Goal: Check status

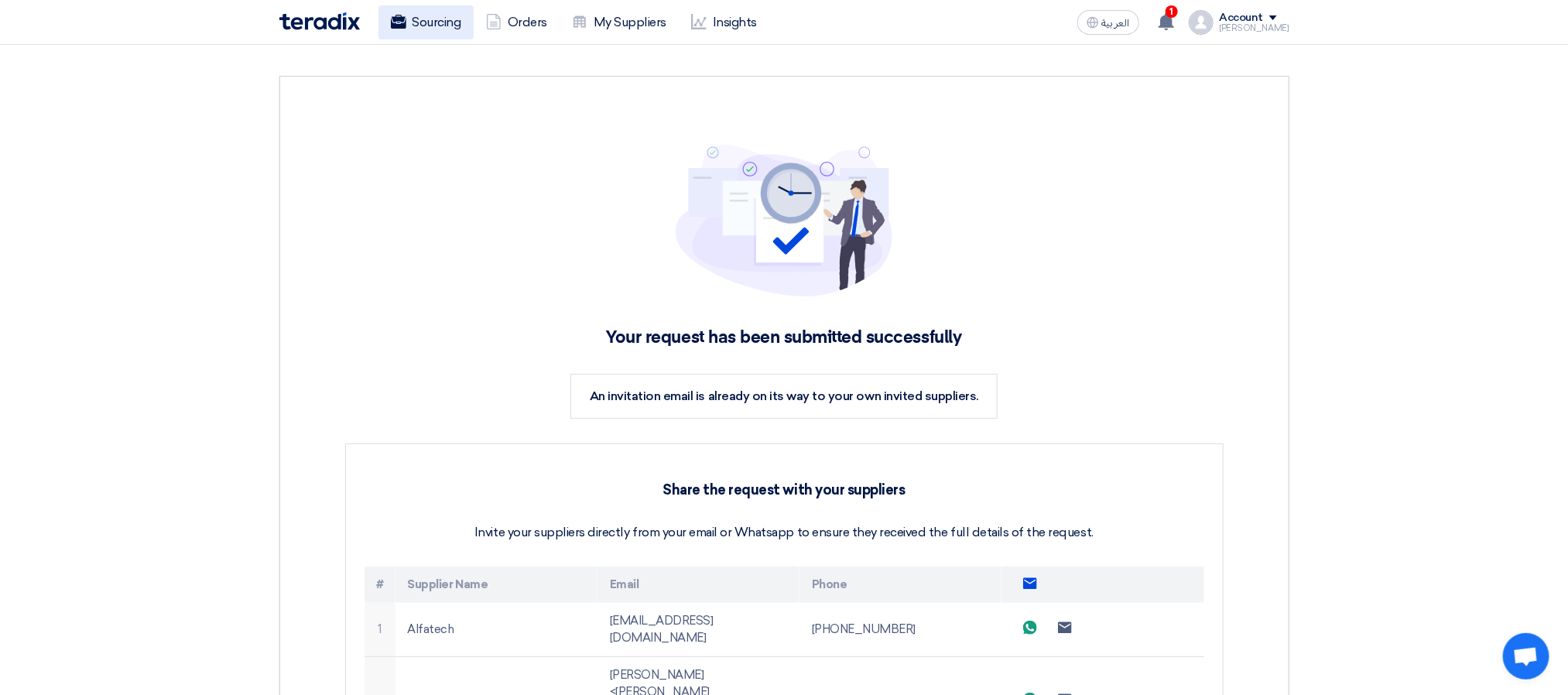
click at [418, 22] on link "Sourcing" at bounding box center [425, 22] width 95 height 34
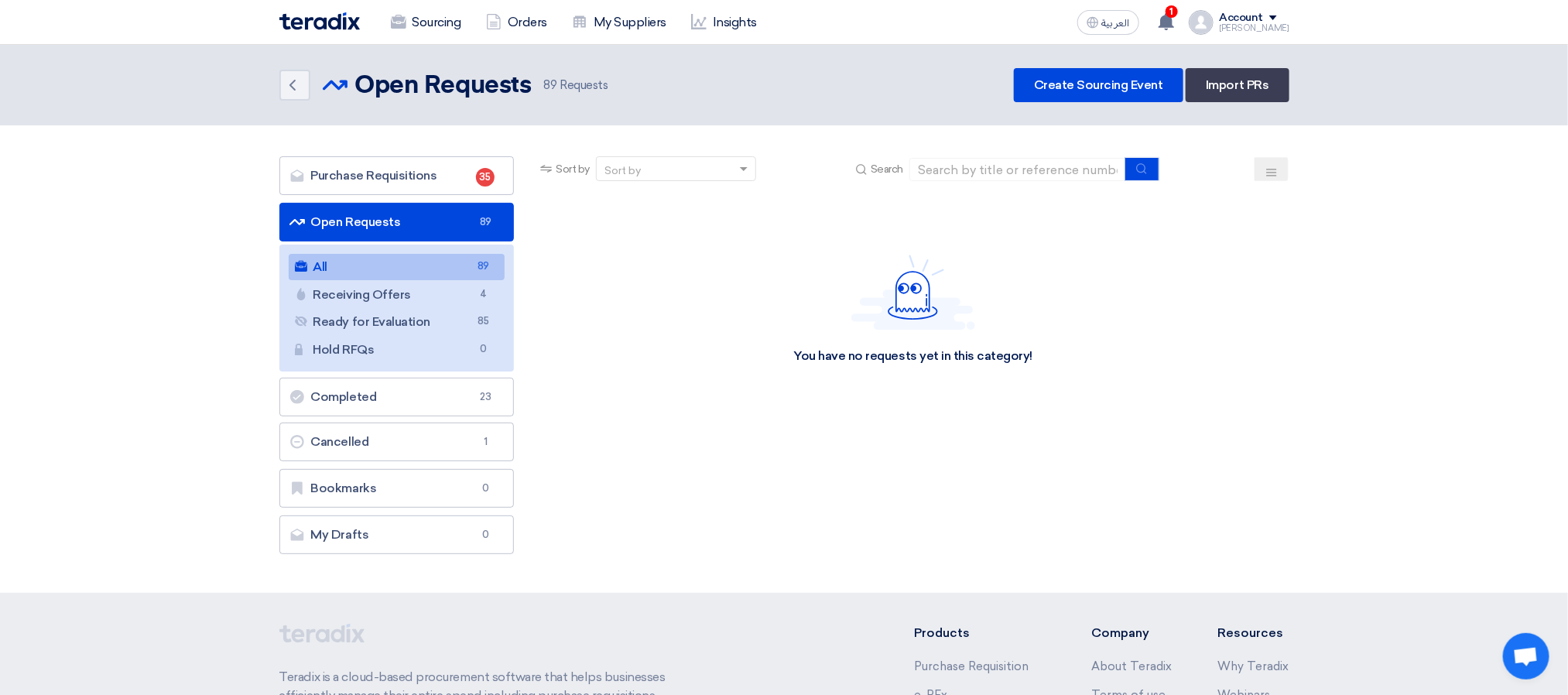
click at [685, 101] on div "Back Open Requests Open Requests 89 Requests Create Sourcing Event Import PRs" at bounding box center [784, 85] width 1010 height 34
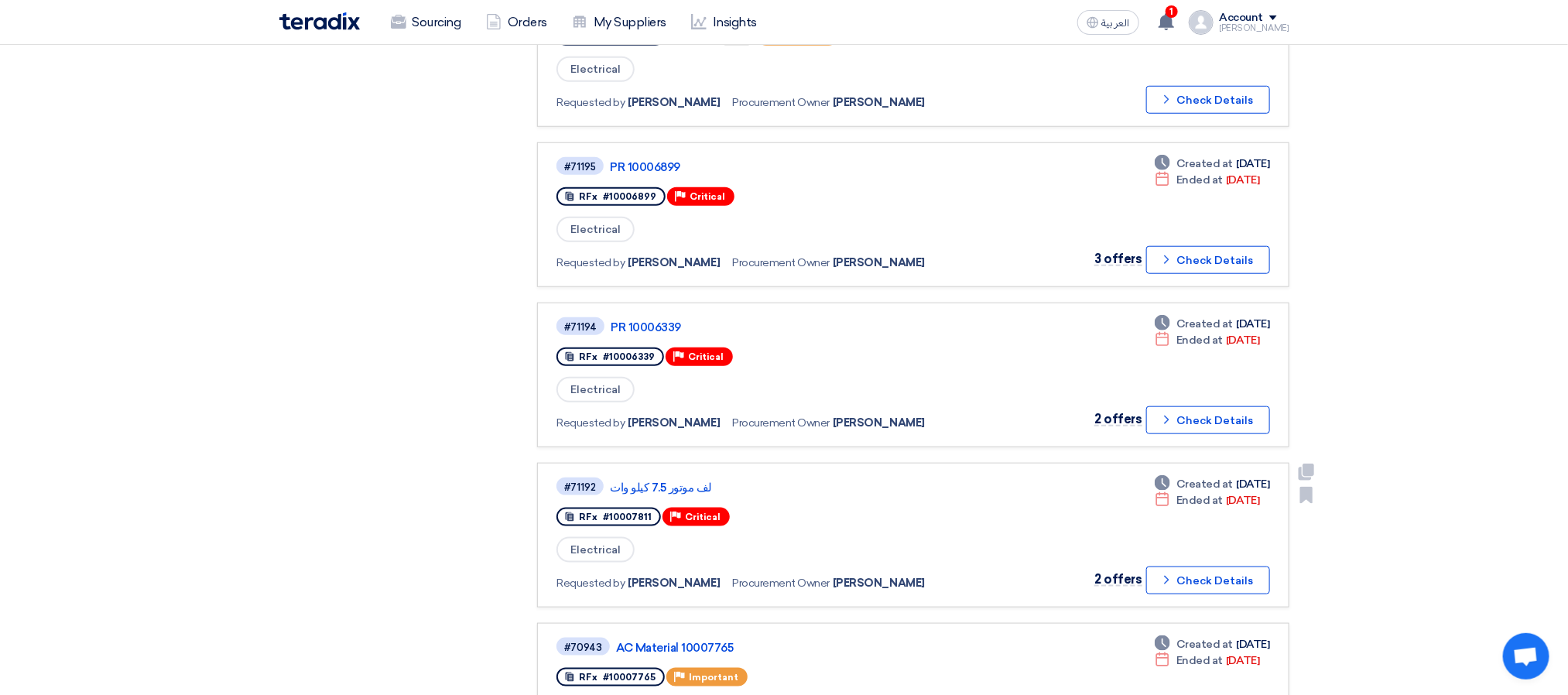
scroll to position [697, 0]
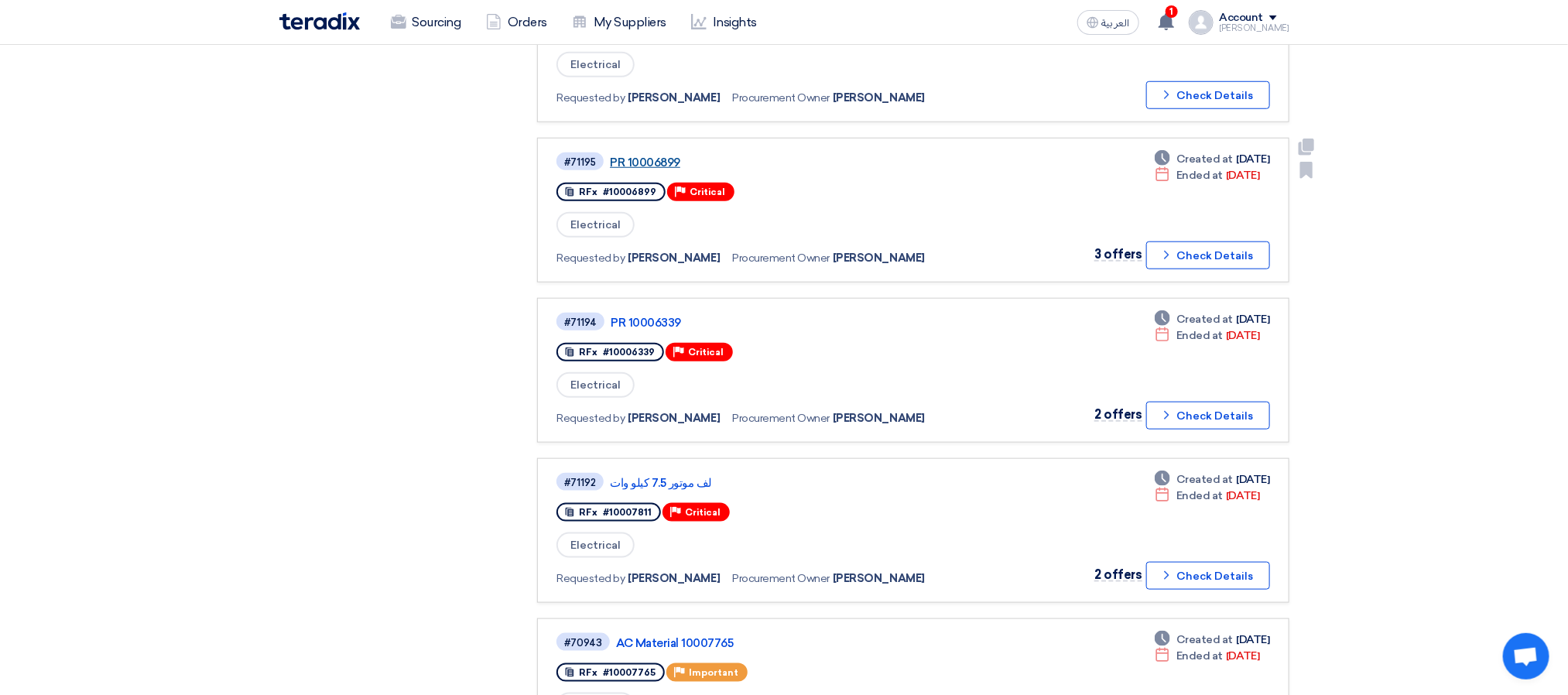
click at [652, 156] on link "PR 10006899" at bounding box center [803, 163] width 387 height 13
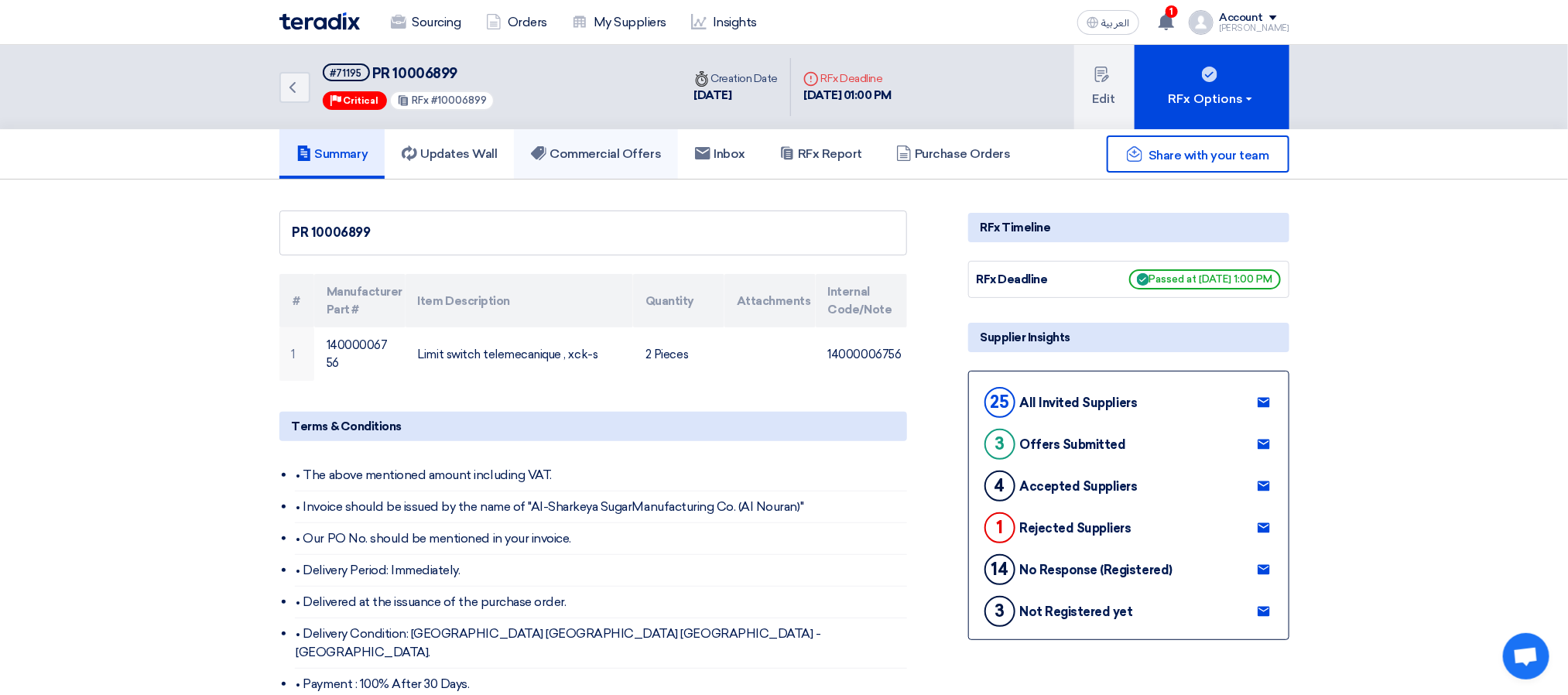
click at [563, 158] on h5 "Commercial Offers" at bounding box center [595, 154] width 130 height 15
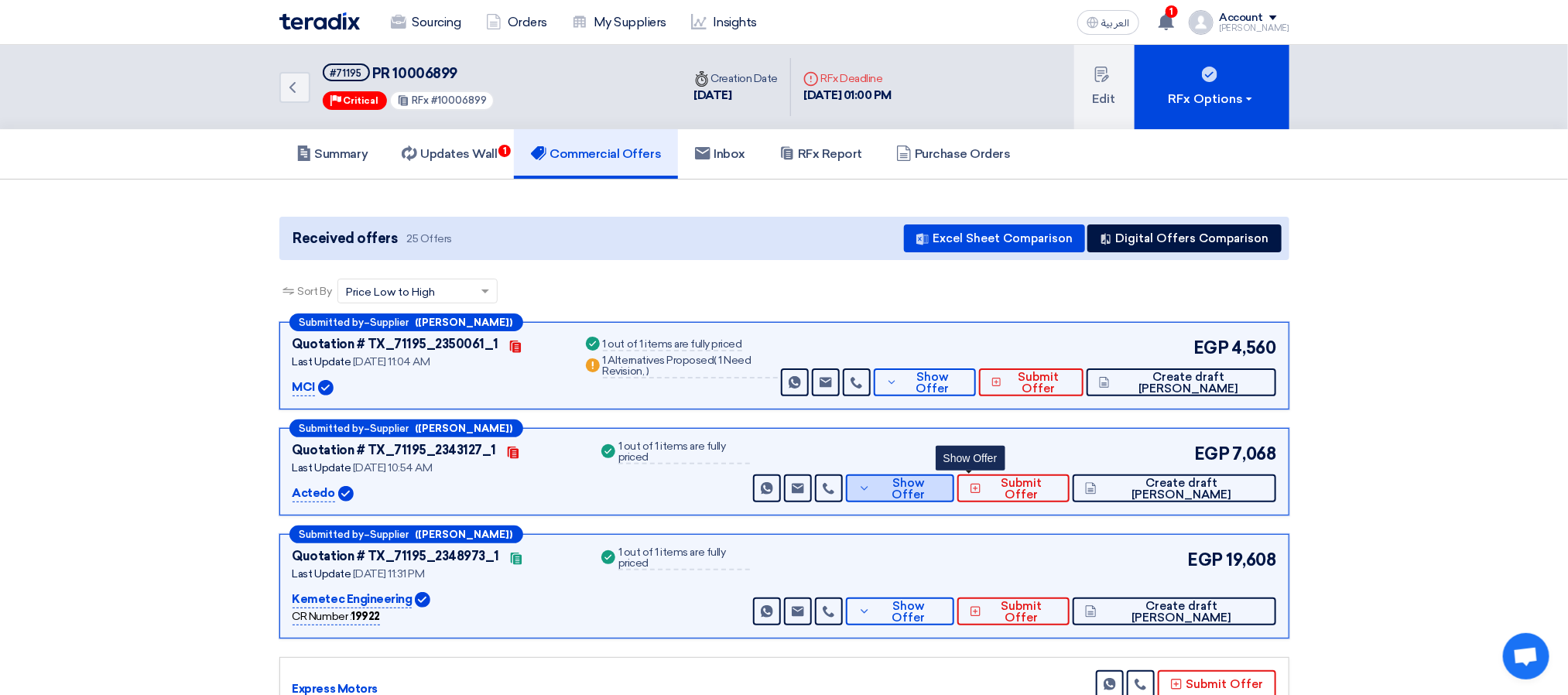
click at [942, 485] on span "Show Offer" at bounding box center [908, 489] width 67 height 23
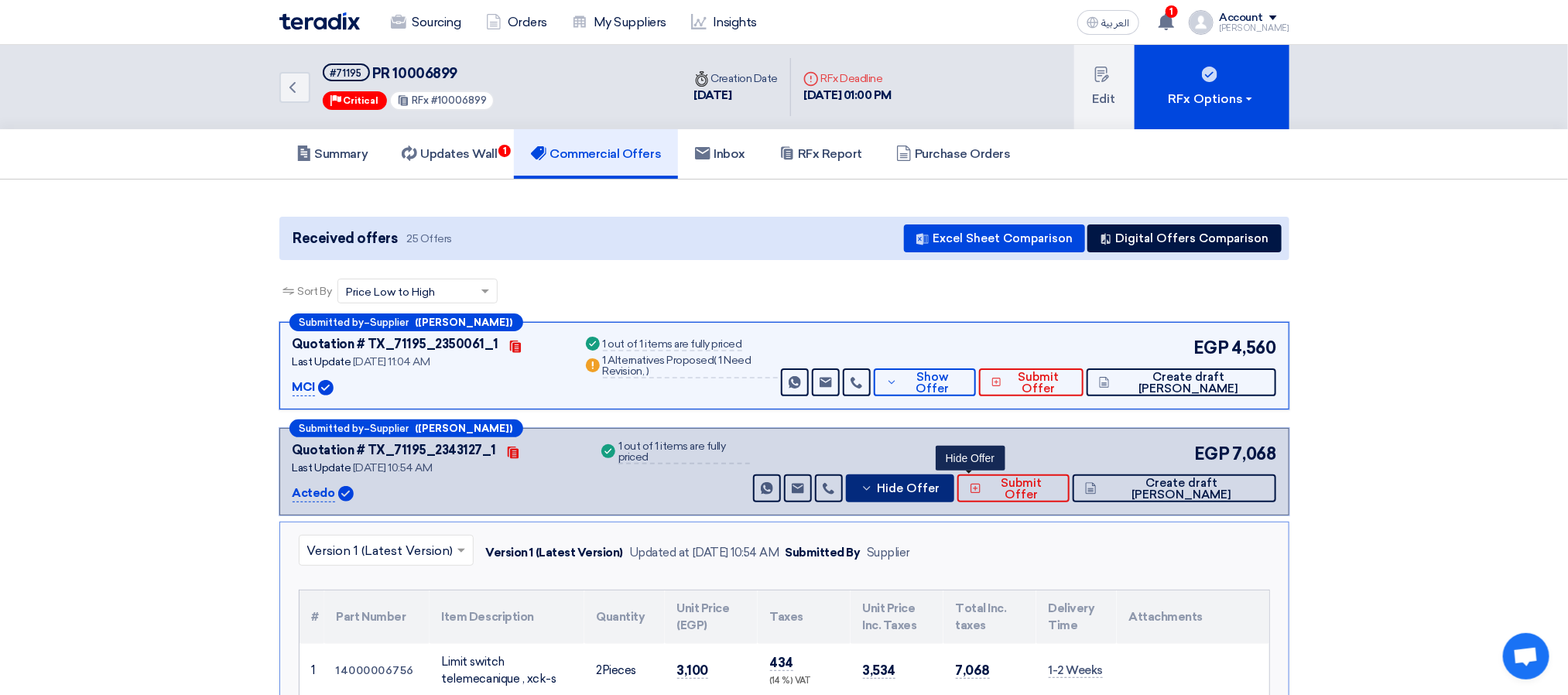
click at [940, 493] on span "Hide Offer" at bounding box center [908, 489] width 63 height 12
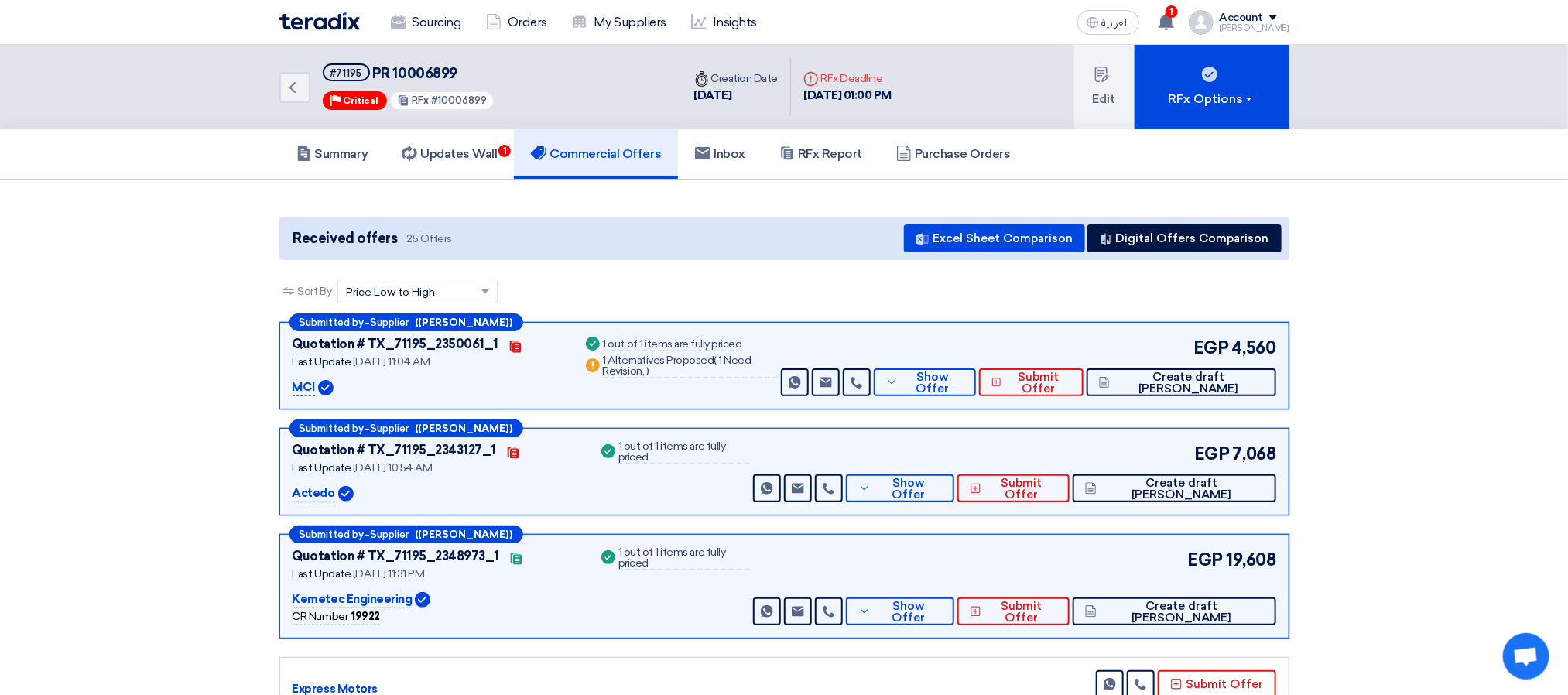
click at [954, 477] on button "Show Offer" at bounding box center [899, 488] width 109 height 28
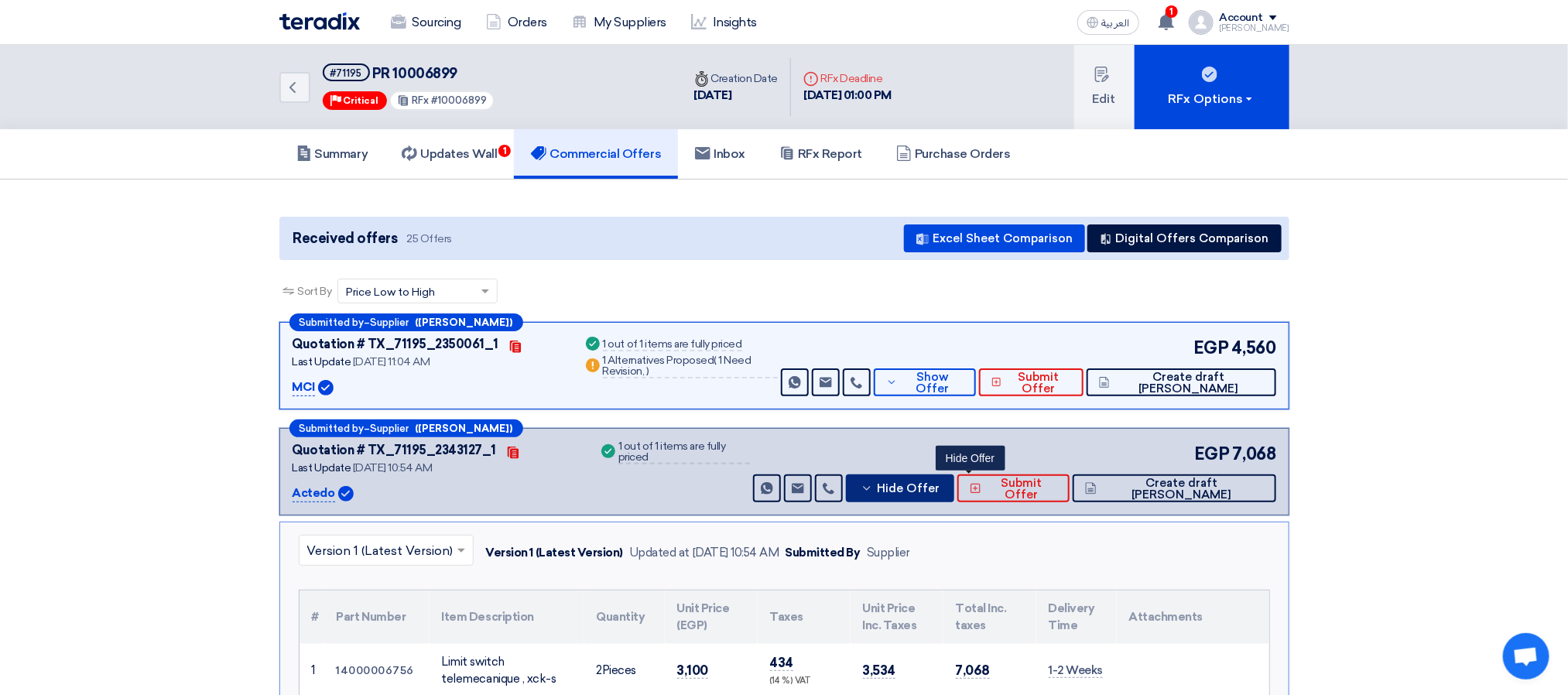
click at [940, 493] on span "Hide Offer" at bounding box center [908, 489] width 63 height 12
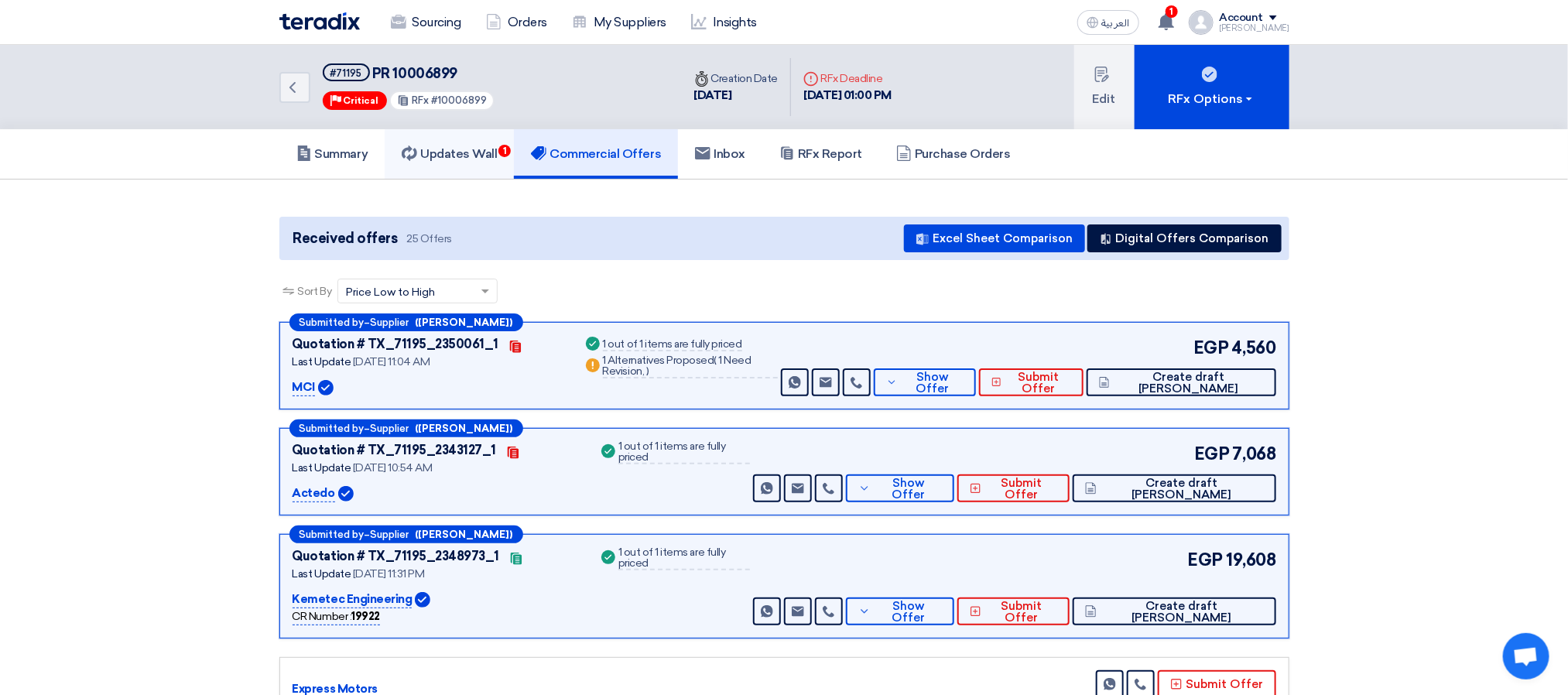
click at [414, 129] on link "Updates Wall 1" at bounding box center [449, 153] width 129 height 49
